Goal: Information Seeking & Learning: Compare options

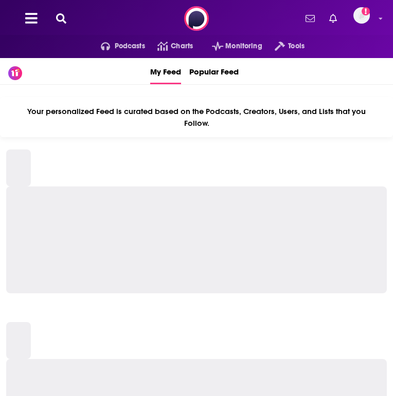
click at [58, 19] on icon at bounding box center [61, 18] width 10 height 10
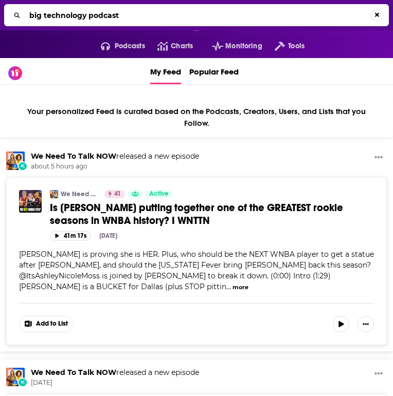
type input "big technology podcast"
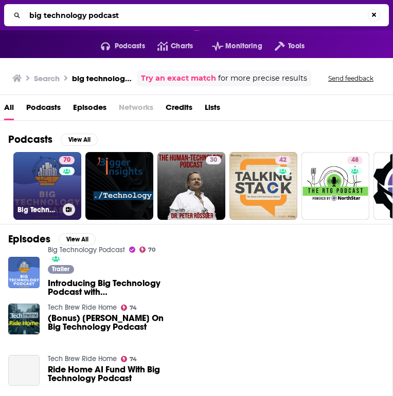
click at [67, 189] on div "70" at bounding box center [68, 179] width 18 height 47
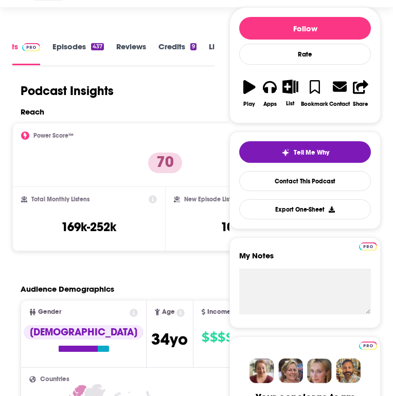
scroll to position [144, 0]
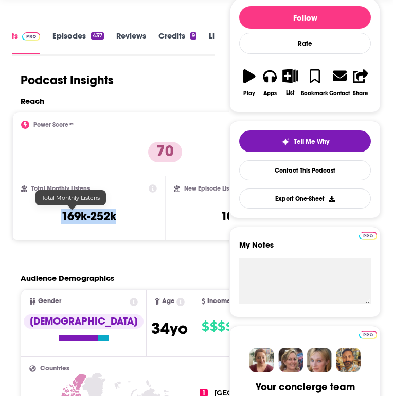
drag, startPoint x: 102, startPoint y: 215, endPoint x: 35, endPoint y: 215, distance: 67.3
click at [35, 215] on div "Total Monthly Listens 169k-252k" at bounding box center [89, 208] width 136 height 47
copy h3 "169k-252k"
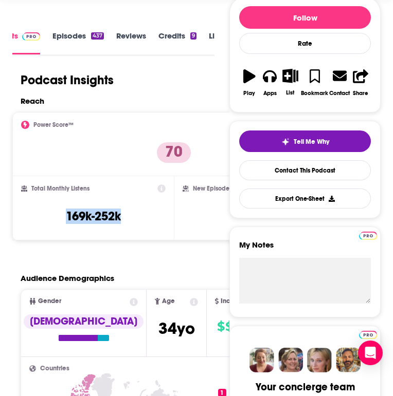
scroll to position [0, 0]
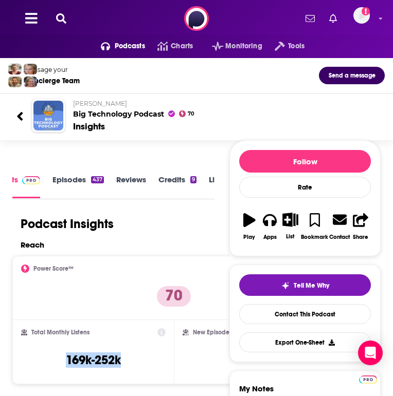
click at [56, 17] on icon at bounding box center [61, 18] width 10 height 10
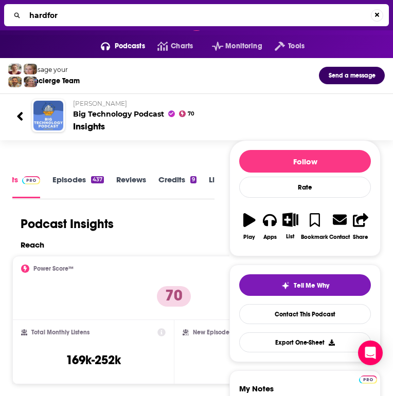
type input "hardfork"
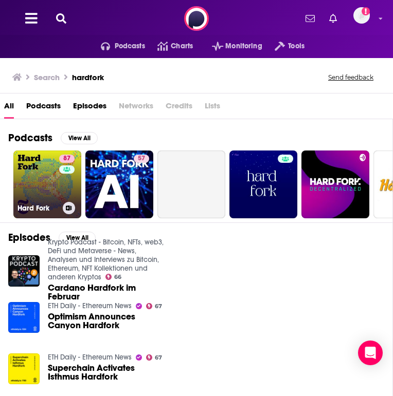
click at [52, 191] on link "87 Hard Fork" at bounding box center [47, 185] width 68 height 68
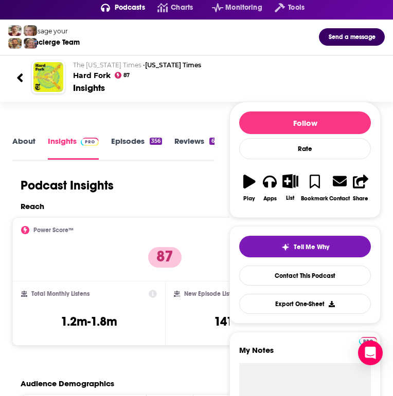
scroll to position [57, 0]
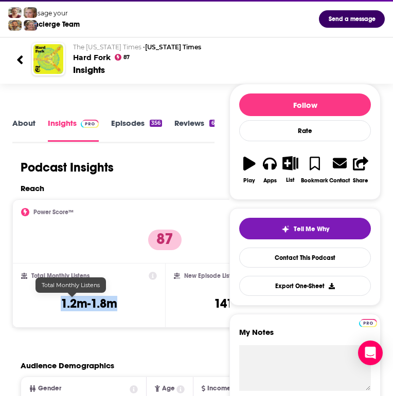
drag, startPoint x: 101, startPoint y: 305, endPoint x: 38, endPoint y: 304, distance: 63.2
click at [38, 304] on div "Total Monthly Listens 1.2m-1.8m" at bounding box center [89, 295] width 136 height 47
copy h3 "1.2m-1.8m"
